Goal: Book appointment/travel/reservation

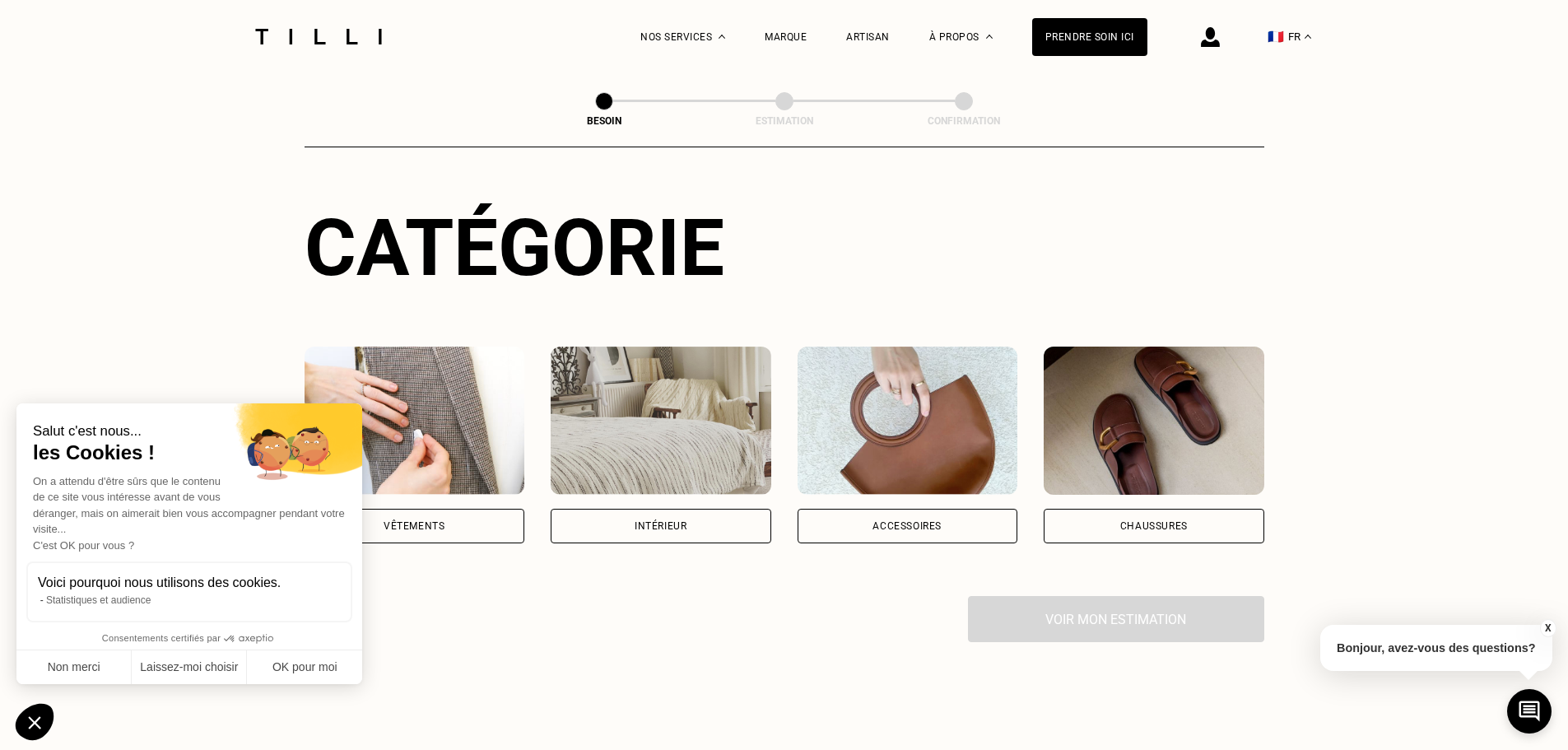
scroll to position [165, 0]
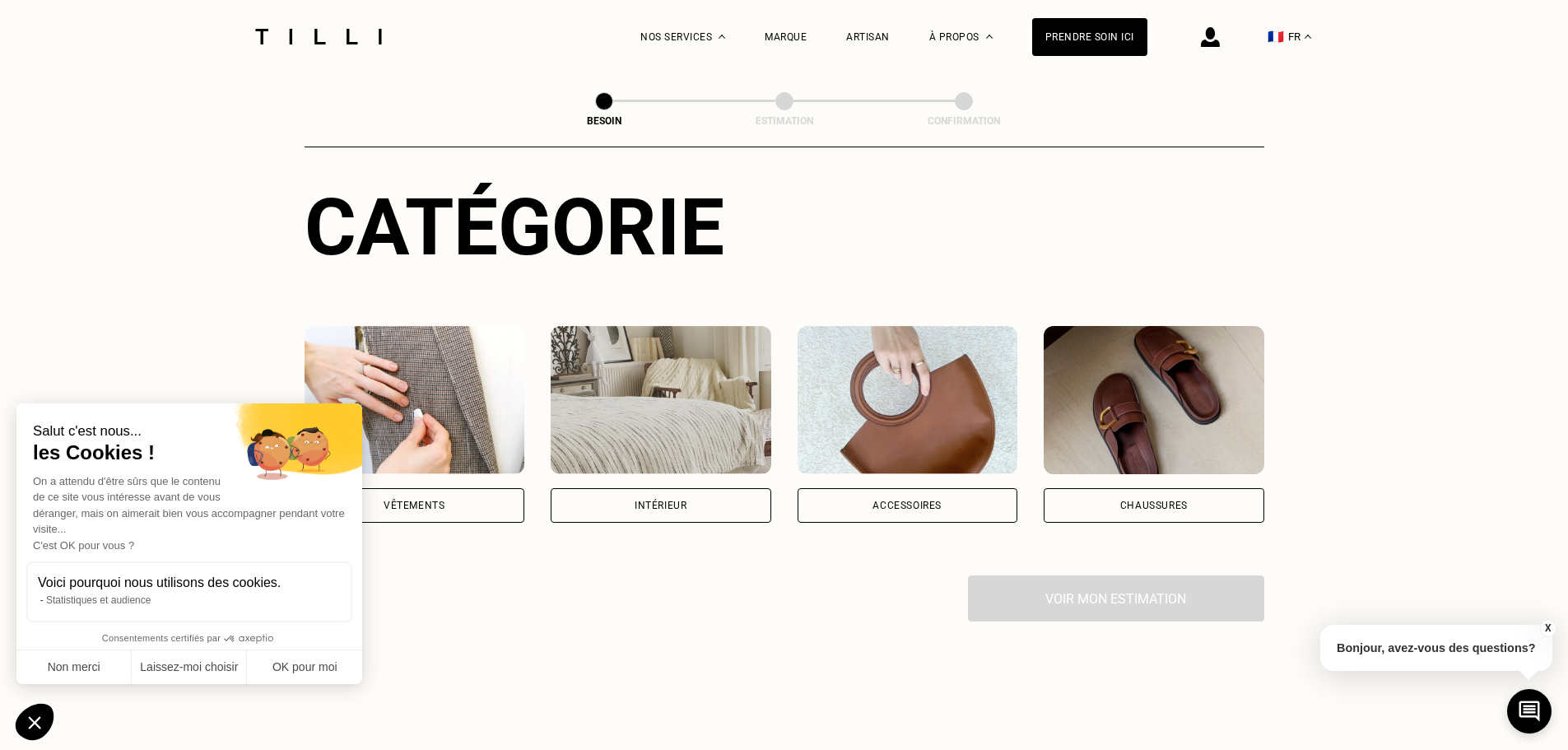
click at [438, 499] on div "Vêtements" at bounding box center [415, 505] width 221 height 35
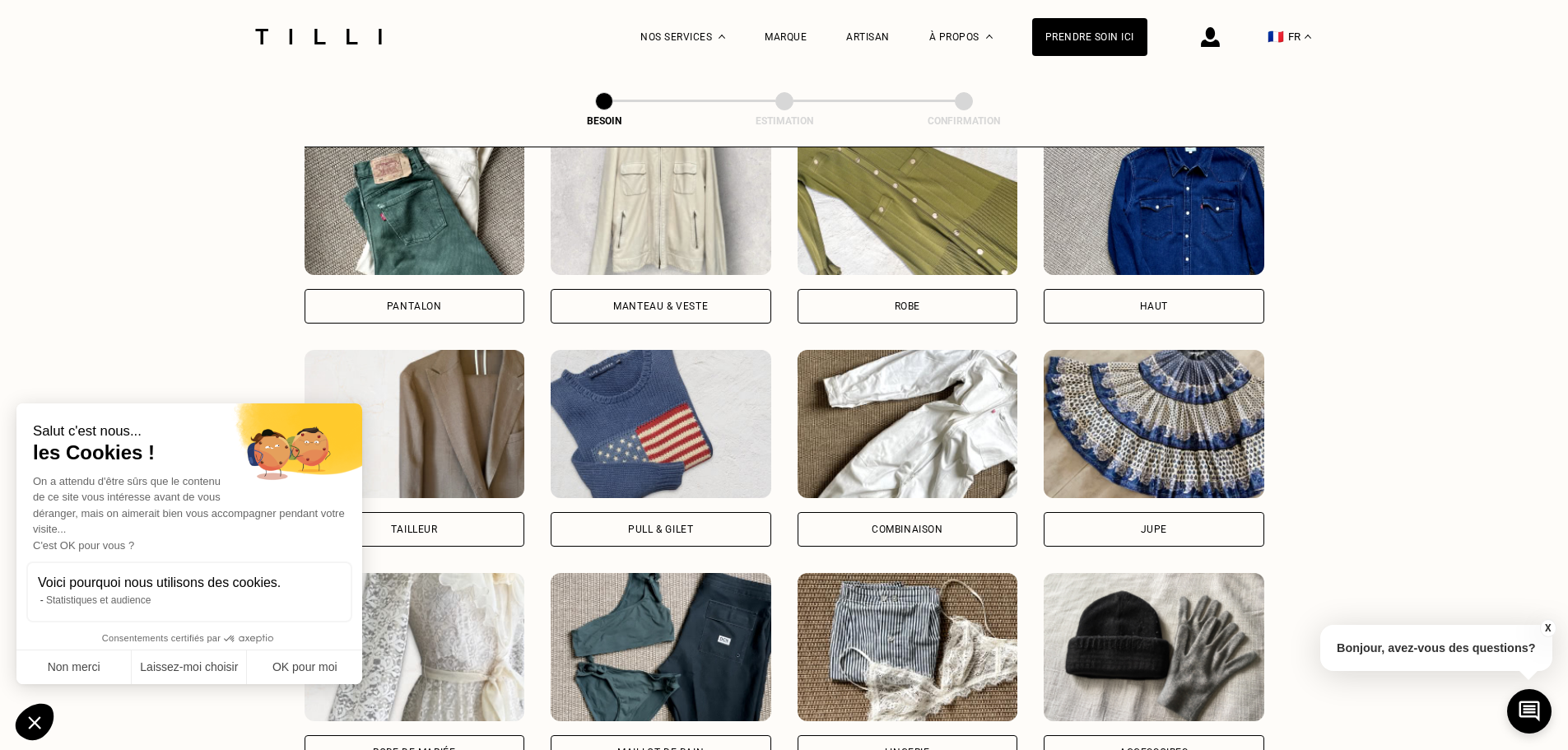
scroll to position [786, 0]
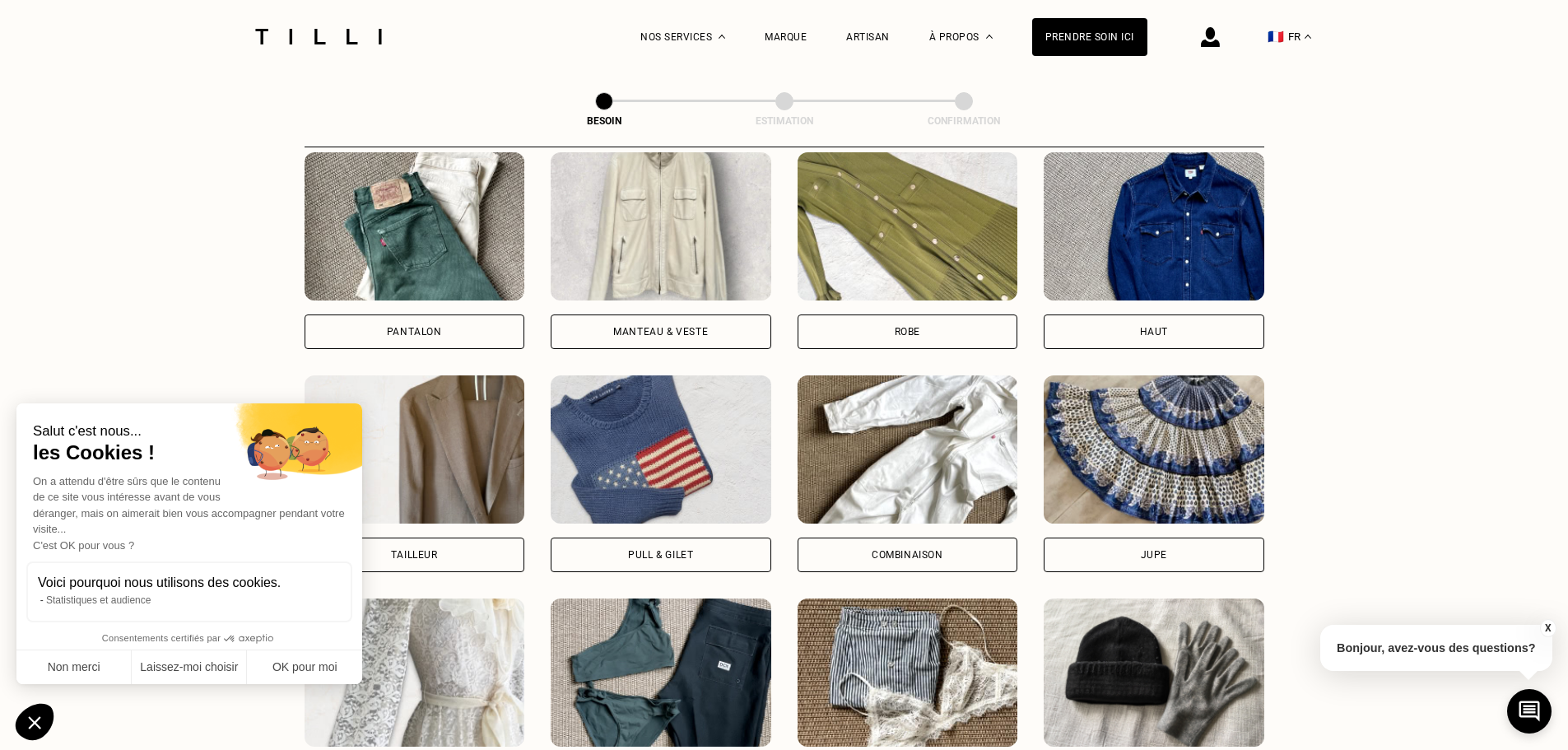
click at [1124, 314] on div "Haut" at bounding box center [1154, 331] width 221 height 35
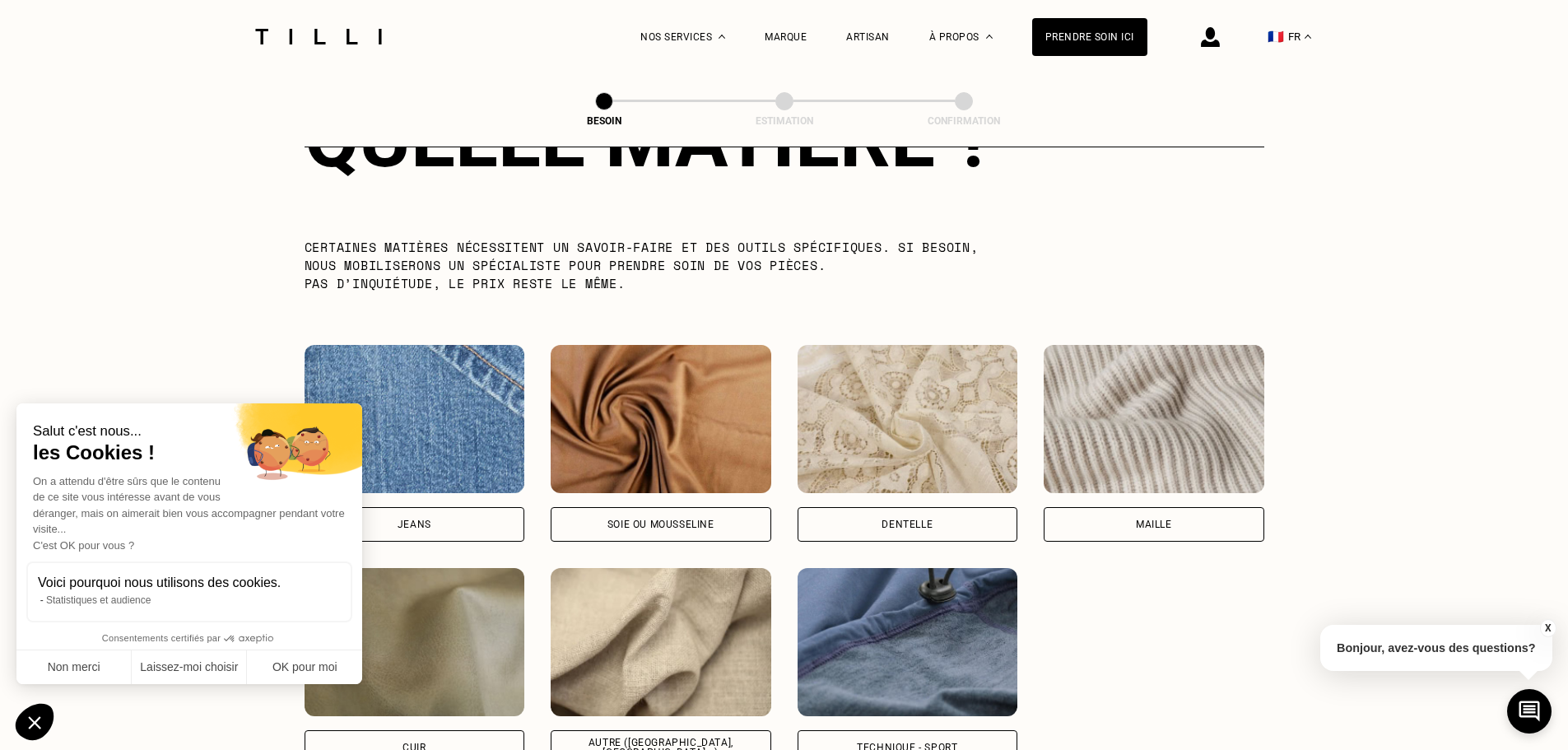
scroll to position [1681, 0]
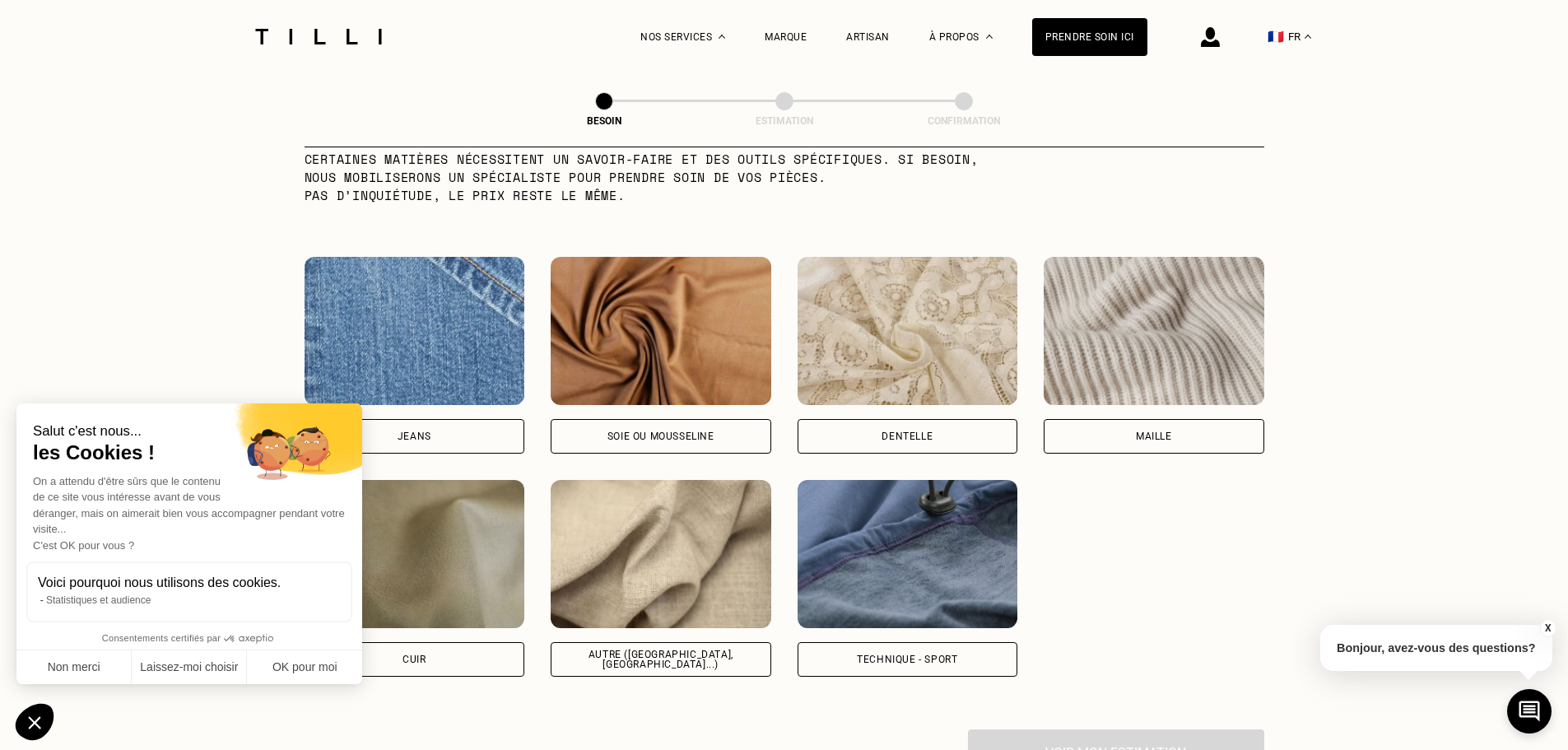
click at [662, 596] on img at bounding box center [661, 554] width 221 height 148
select select "FR"
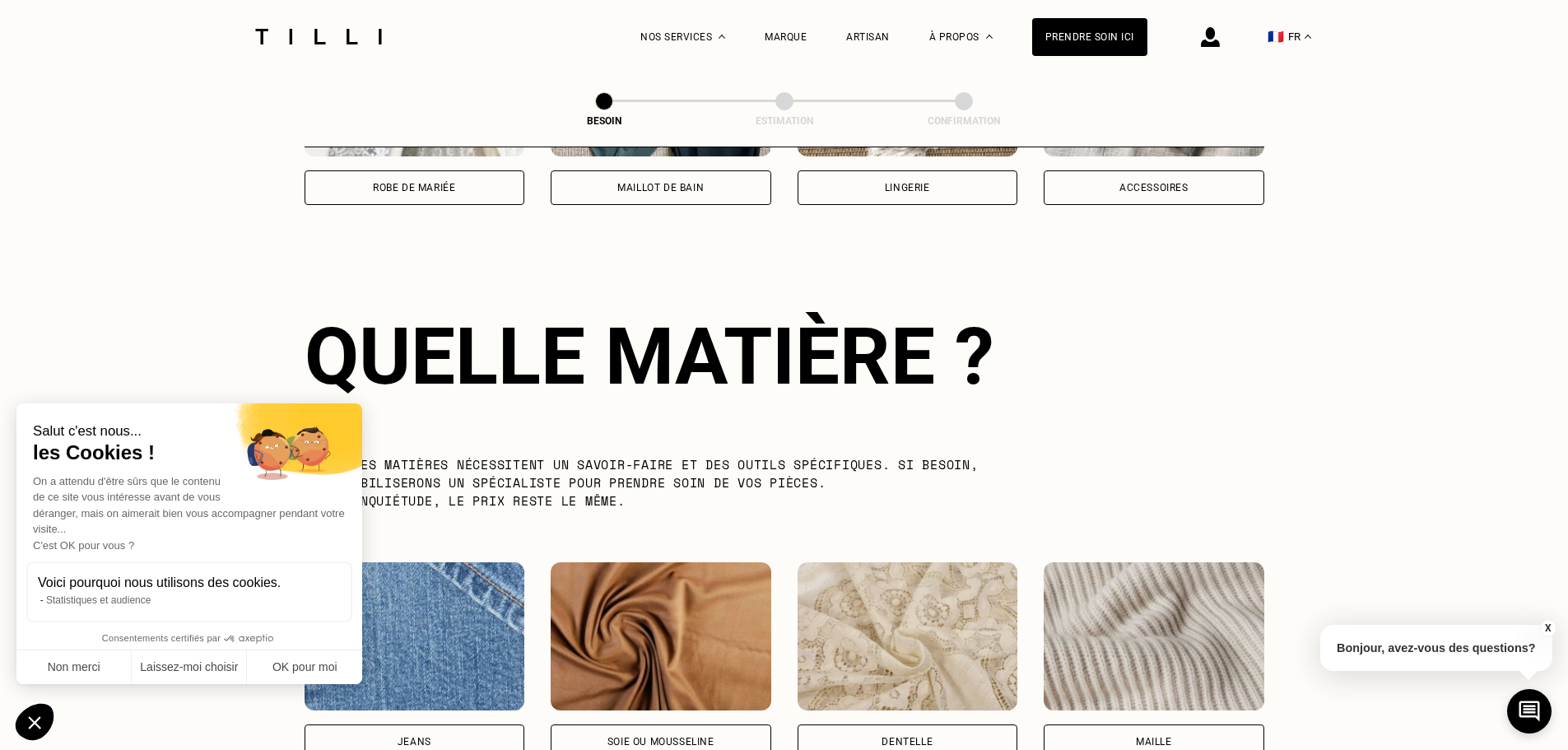
scroll to position [1226, 0]
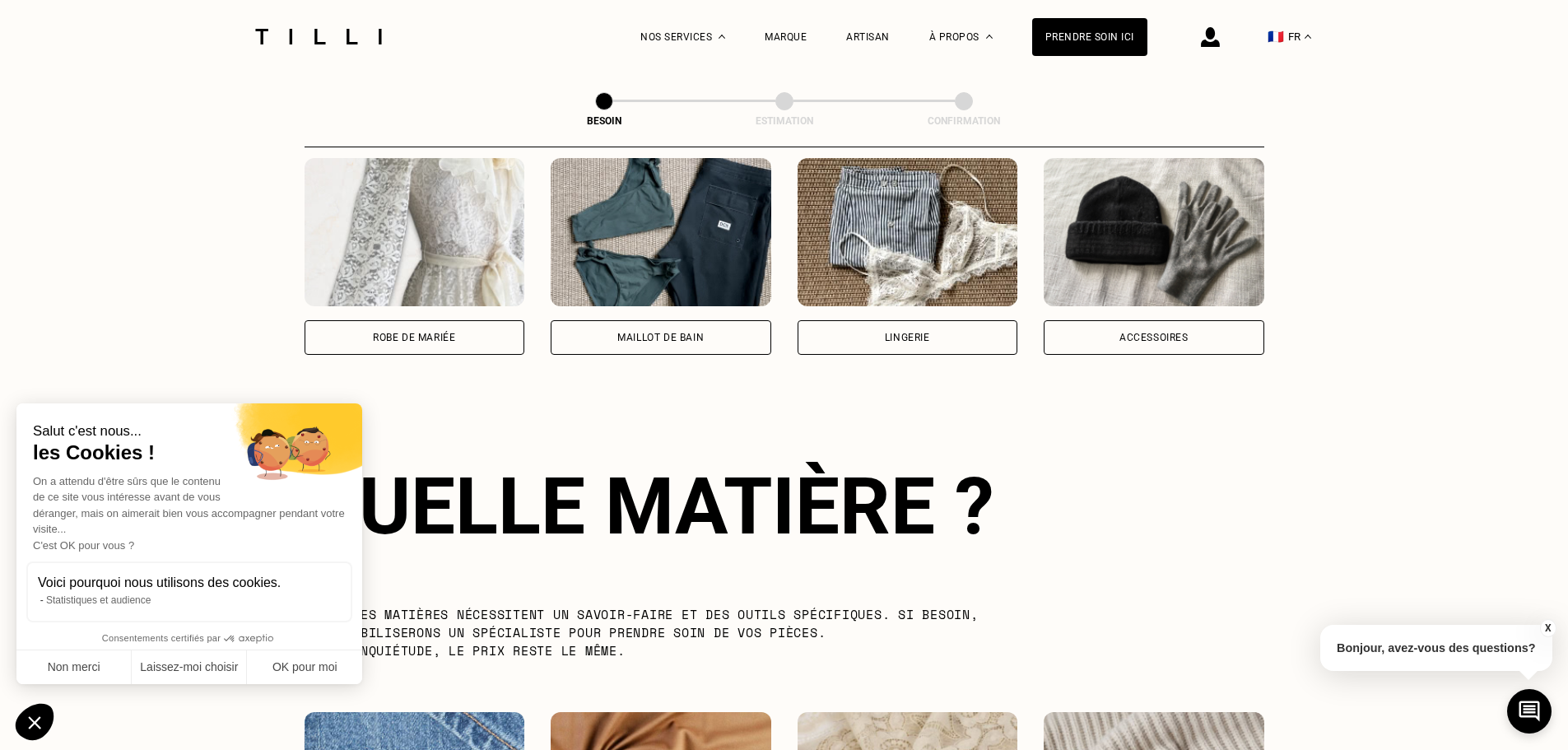
click at [306, 31] on img at bounding box center [319, 36] width 138 height 16
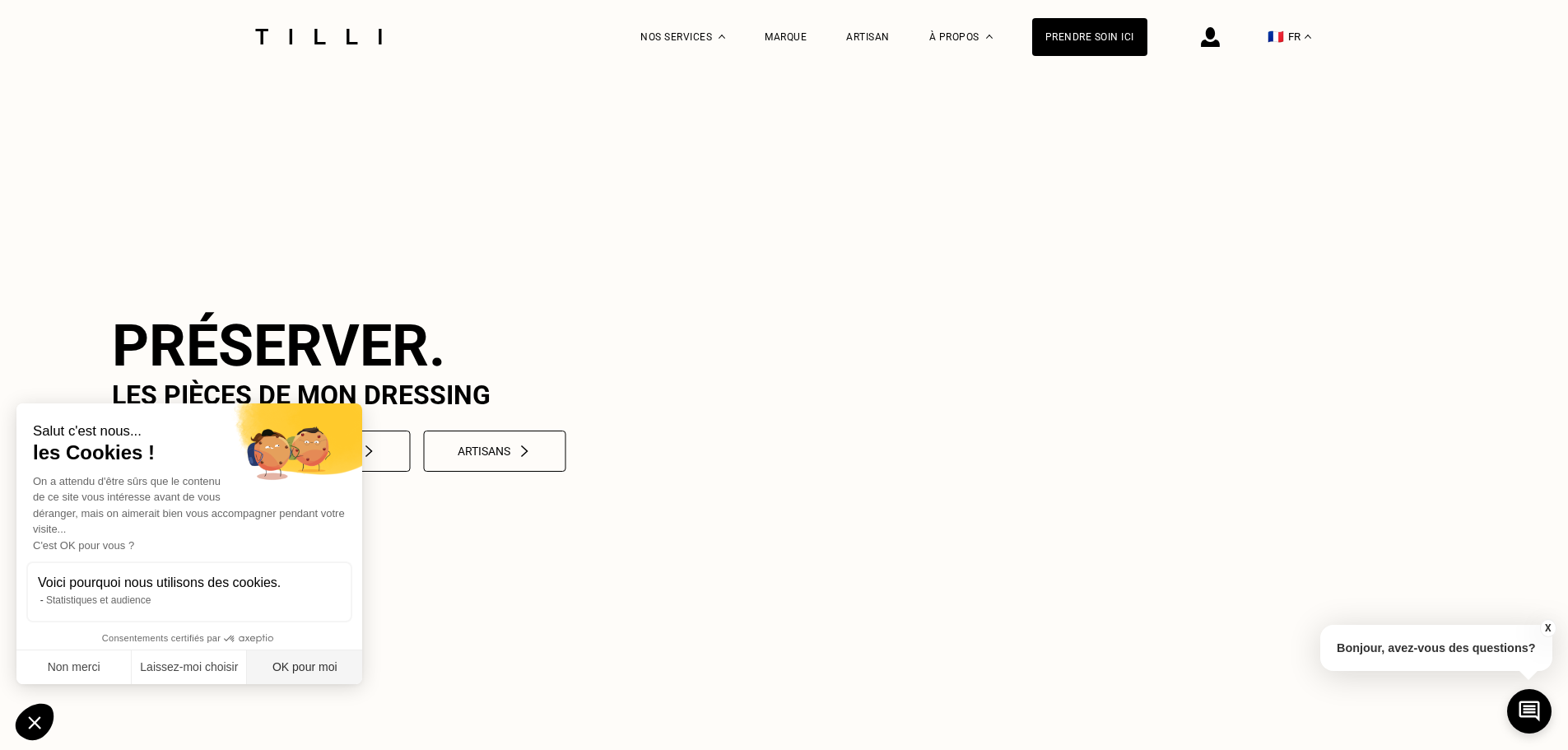
click at [311, 663] on button "OK pour moi" at bounding box center [304, 668] width 115 height 35
checkbox input "true"
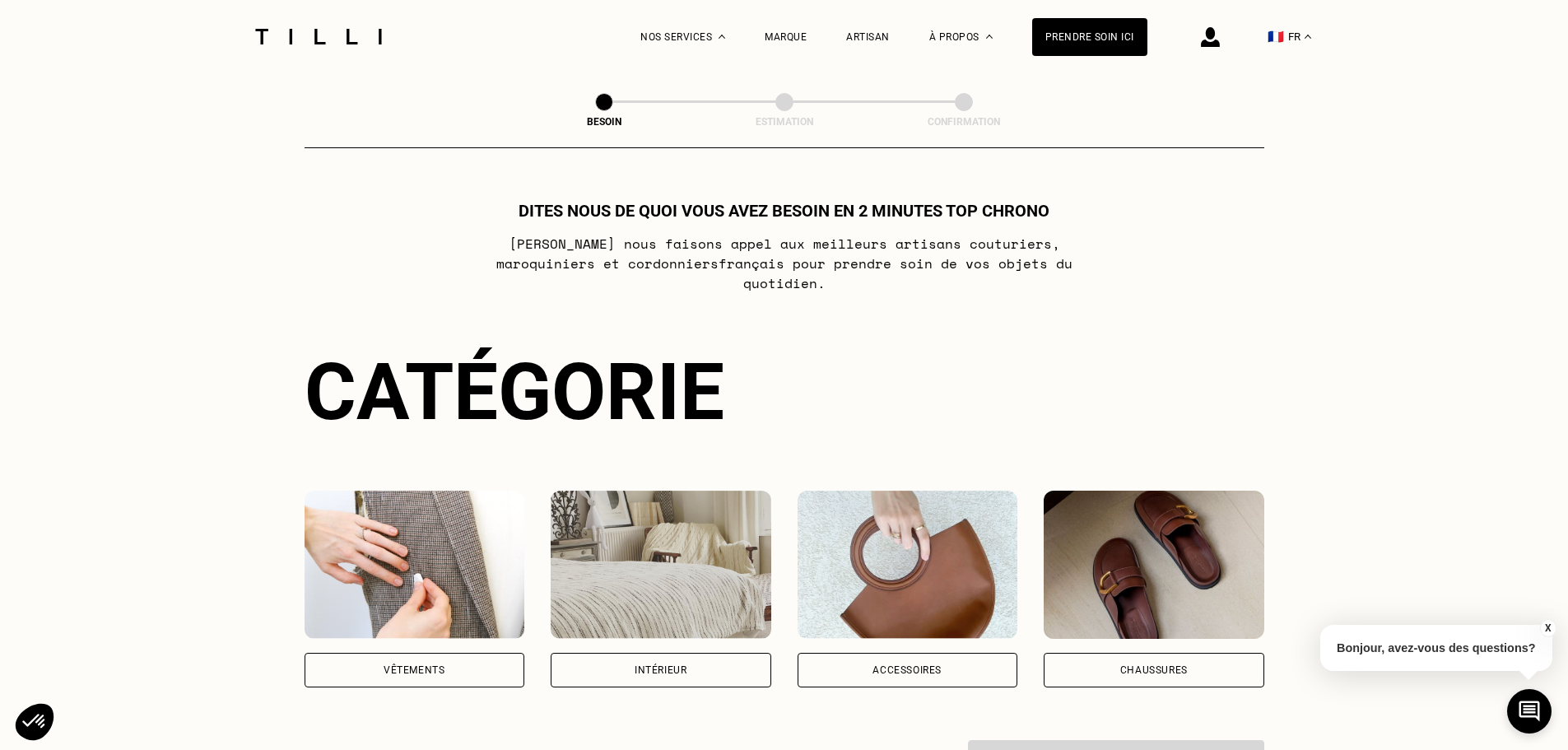
scroll to position [918, 0]
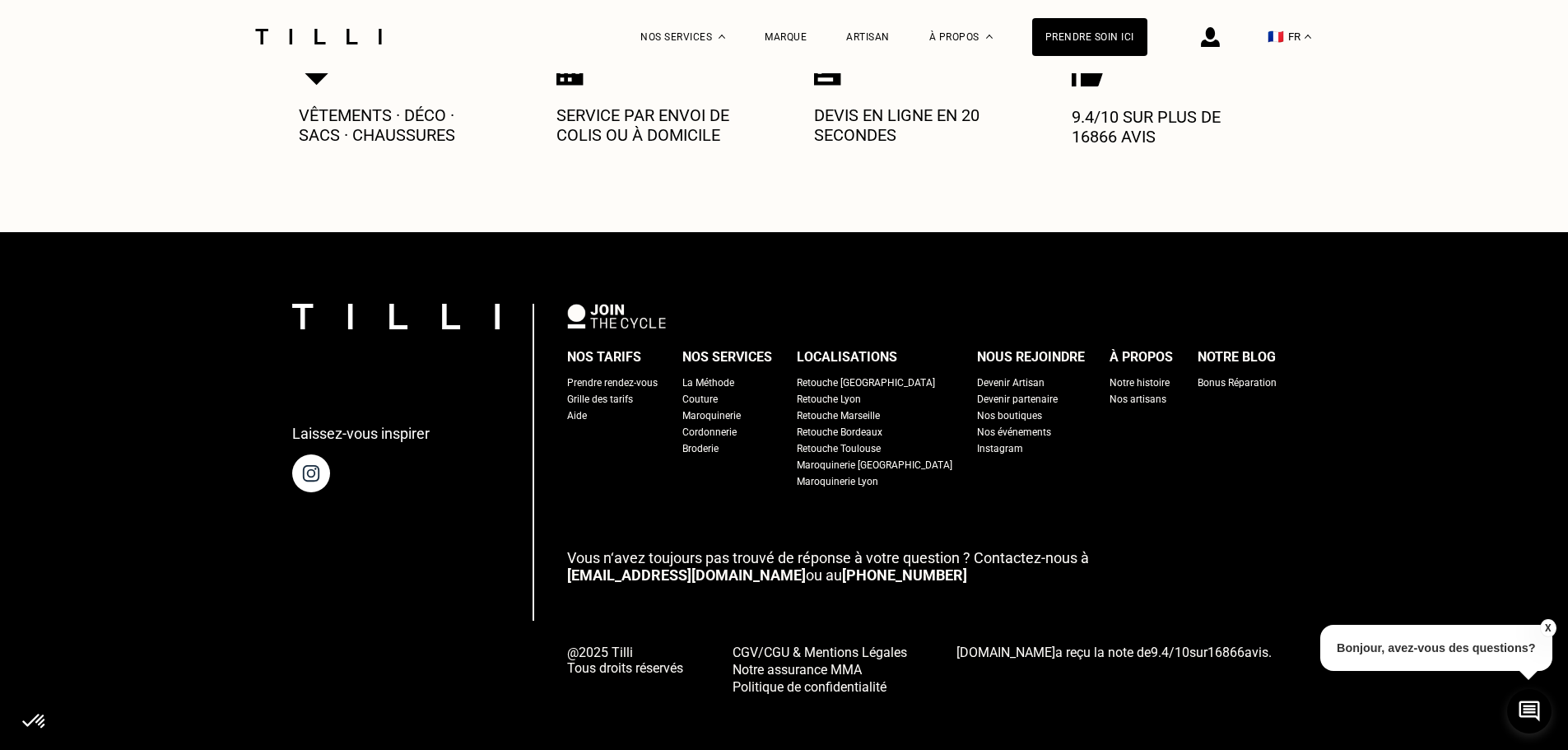
click at [719, 440] on div "Broderie" at bounding box center [700, 449] width 36 height 17
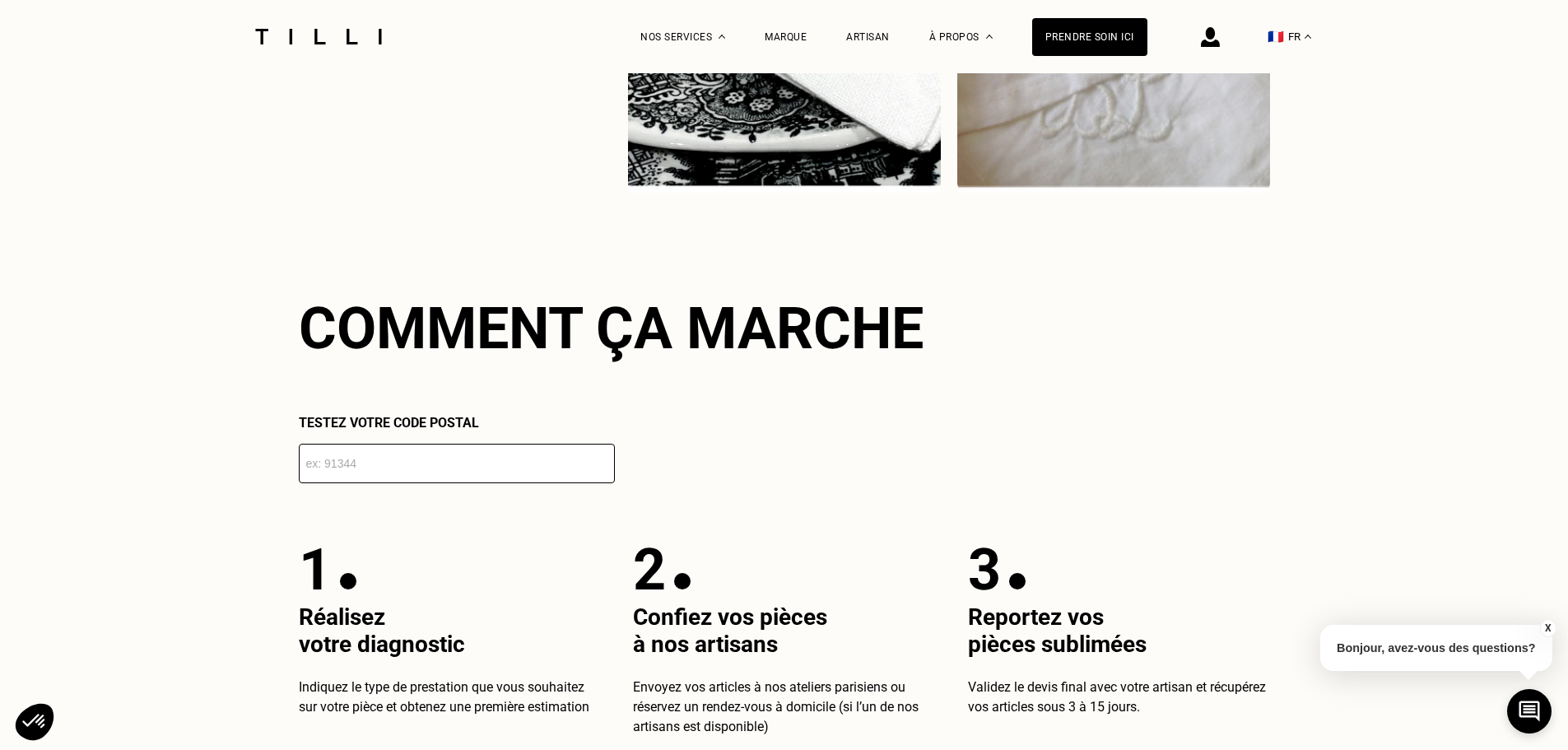
scroll to position [2141, 0]
